Goal: Subscribe to service/newsletter

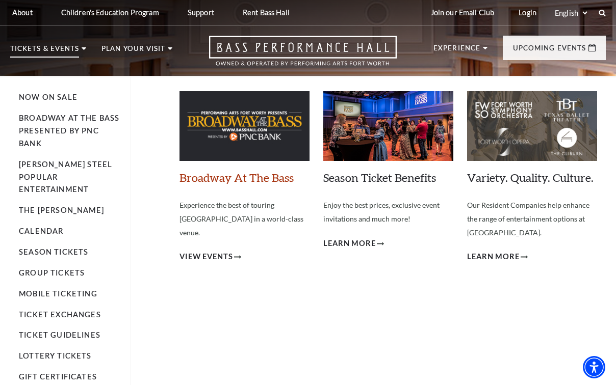
click at [225, 178] on link "Broadway At The Bass" at bounding box center [236, 178] width 114 height 14
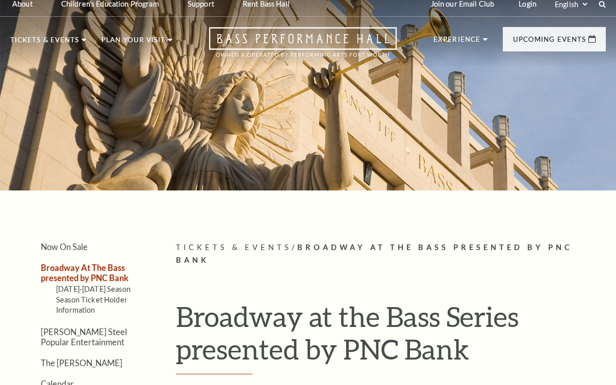
scroll to position [214, 0]
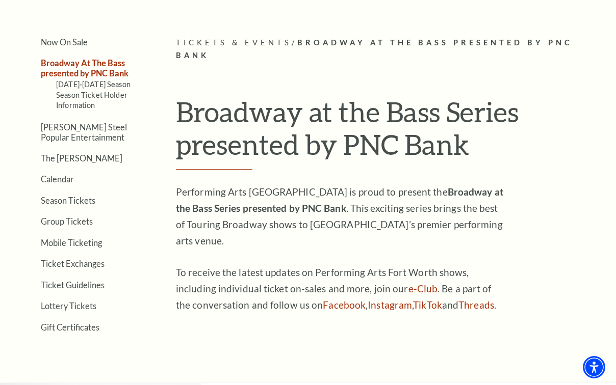
click at [288, 173] on article "Tickets & Events / Broadway At The Bass presented by PNC Bank Broadway at the B…" at bounding box center [391, 184] width 430 height 295
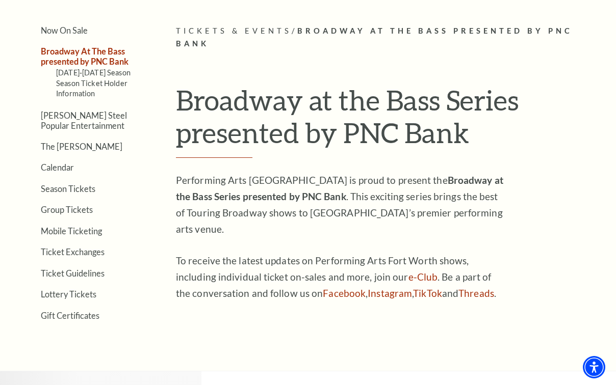
scroll to position [224, 0]
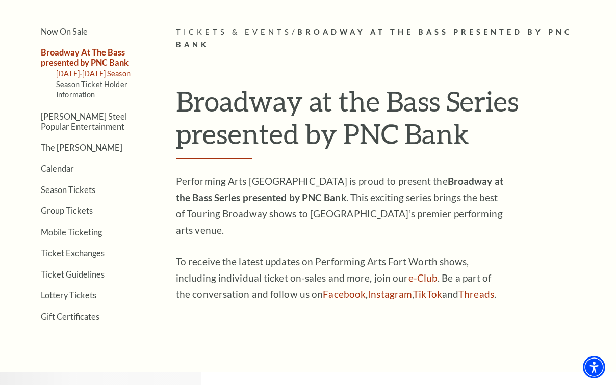
click at [84, 76] on link "2025-2026 Season" at bounding box center [93, 73] width 74 height 9
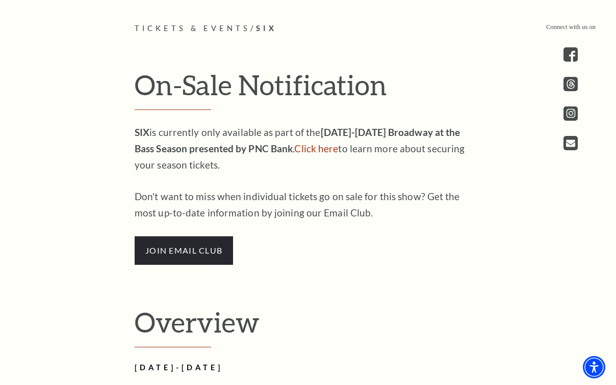
scroll to position [515, 0]
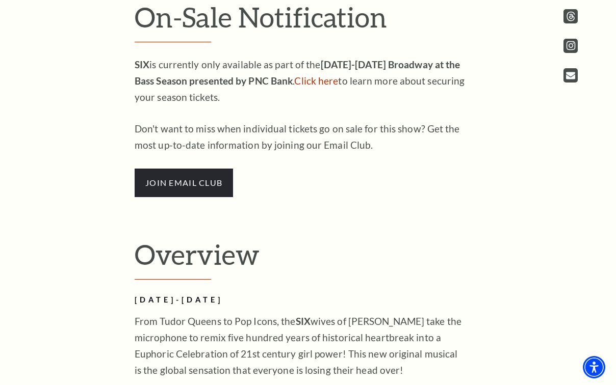
scroll to position [578, 0]
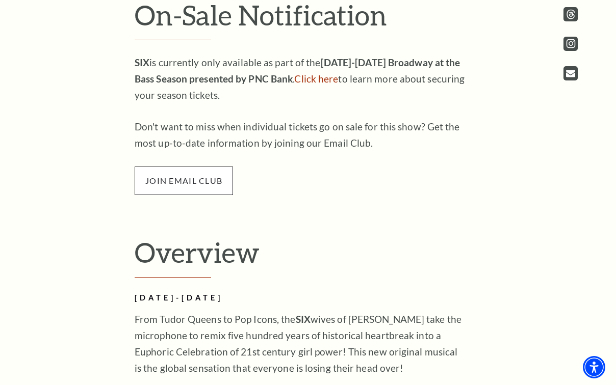
click at [210, 184] on span "join email club" at bounding box center [184, 181] width 98 height 29
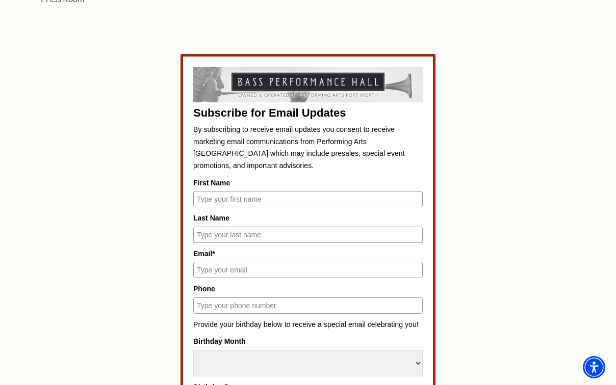
click at [244, 196] on input "First Name" at bounding box center [307, 199] width 229 height 16
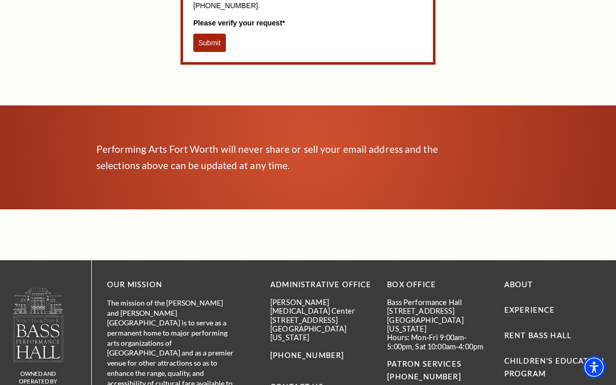
scroll to position [1219, 0]
